Goal: Task Accomplishment & Management: Manage account settings

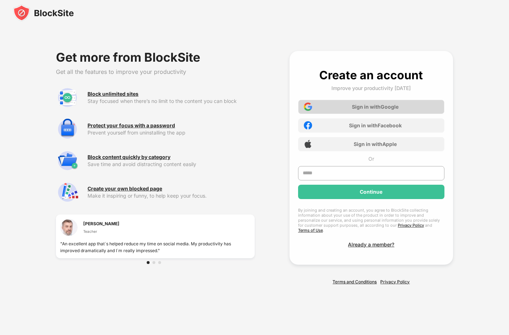
click at [363, 107] on div "Sign in with Google" at bounding box center [375, 107] width 47 height 6
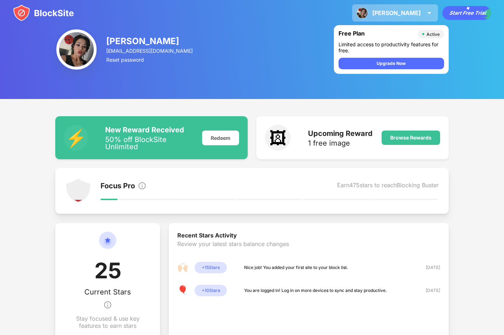
click at [411, 16] on div "Vanessa" at bounding box center [396, 12] width 48 height 7
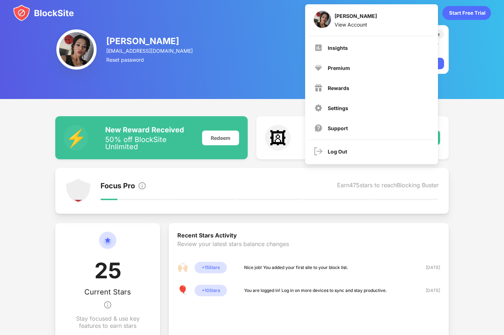
click at [289, 51] on div "Vanessa Heyner shineduality555@gmail.com Reset password Free Plan Active Limite…" at bounding box center [252, 49] width 504 height 99
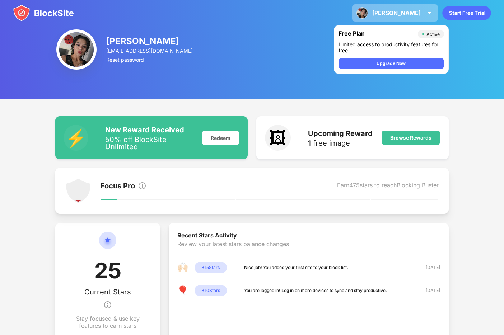
click at [412, 15] on div "Vanessa" at bounding box center [396, 12] width 48 height 7
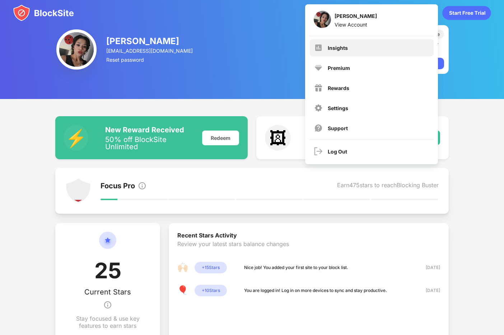
click at [361, 45] on div "Insights" at bounding box center [372, 47] width 124 height 17
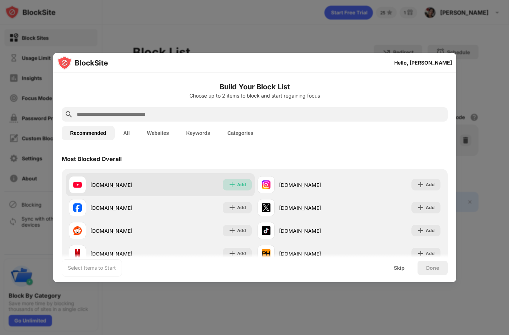
click at [237, 185] on div "Add" at bounding box center [241, 184] width 9 height 7
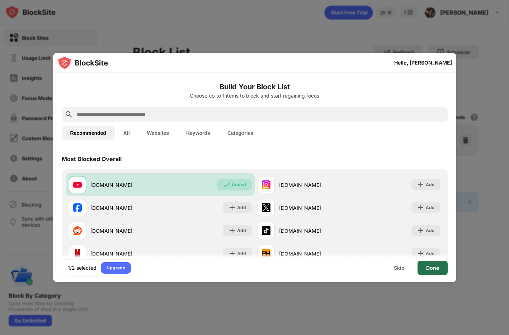
click at [428, 270] on div "Done" at bounding box center [432, 268] width 13 height 6
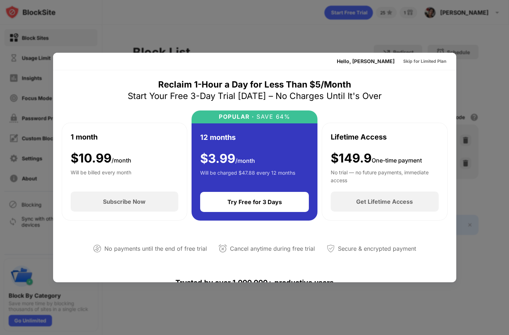
click at [480, 244] on div at bounding box center [254, 167] width 509 height 335
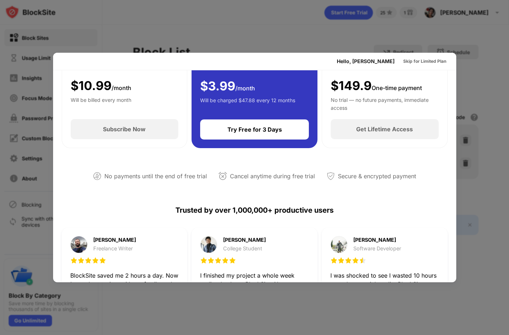
scroll to position [72, 0]
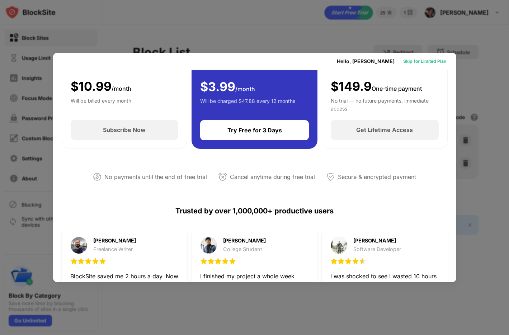
click at [421, 63] on div "Skip for Limited Plan" at bounding box center [425, 61] width 43 height 7
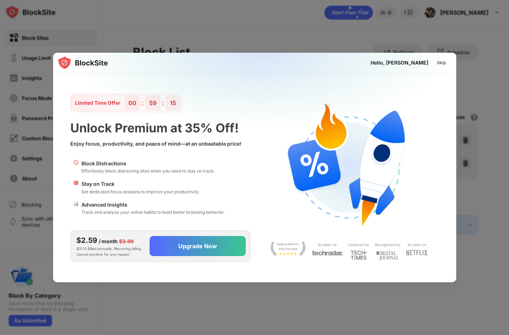
scroll to position [0, 0]
click at [443, 64] on div "Skip" at bounding box center [441, 62] width 9 height 7
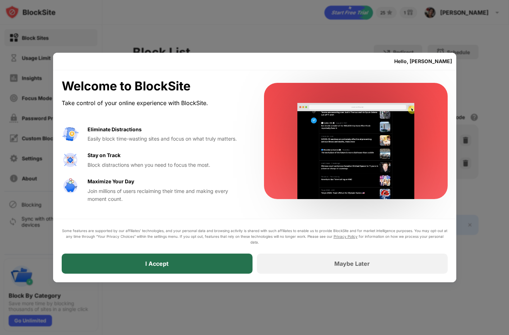
click at [216, 263] on div "I Accept" at bounding box center [157, 264] width 191 height 20
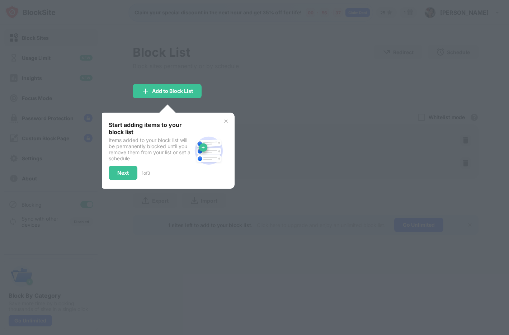
click at [228, 121] on img at bounding box center [226, 121] width 6 height 6
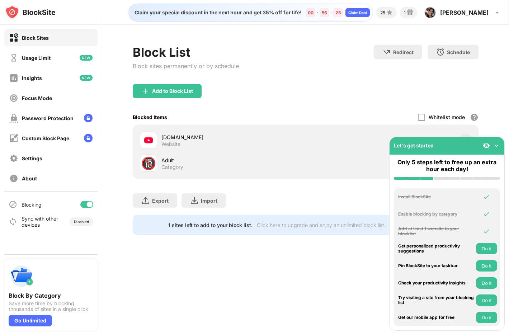
click at [496, 147] on img at bounding box center [496, 145] width 7 height 7
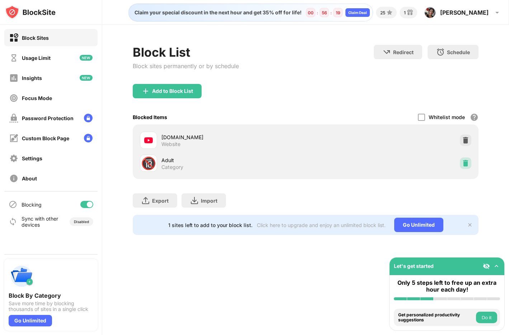
click at [470, 165] on div at bounding box center [465, 163] width 11 height 11
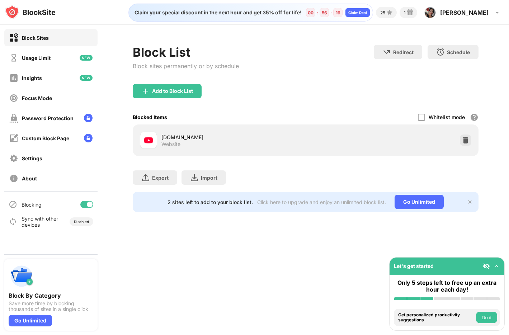
click at [501, 265] on div "Let's get started" at bounding box center [447, 267] width 115 height 18
click at [501, 263] on div "Let's get started" at bounding box center [447, 267] width 115 height 18
